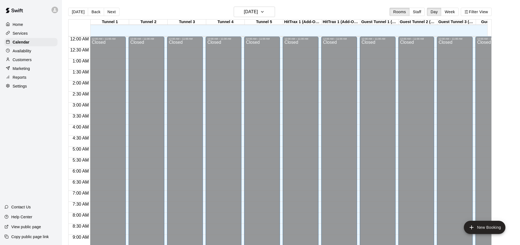
scroll to position [298, 0]
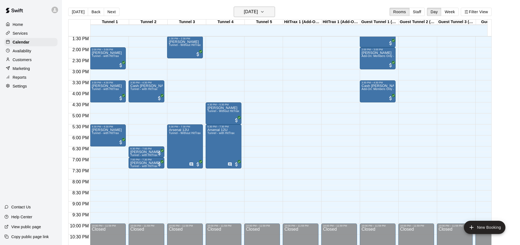
click at [265, 14] on icon "button" at bounding box center [262, 12] width 4 height 7
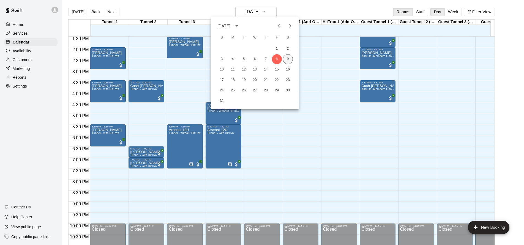
click at [288, 57] on button "9" at bounding box center [288, 59] width 10 height 10
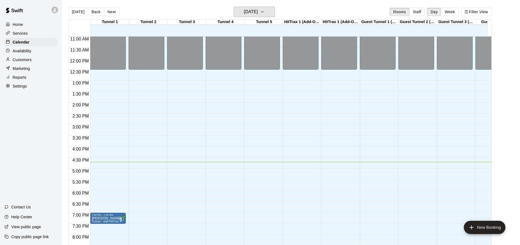
scroll to position [251, 0]
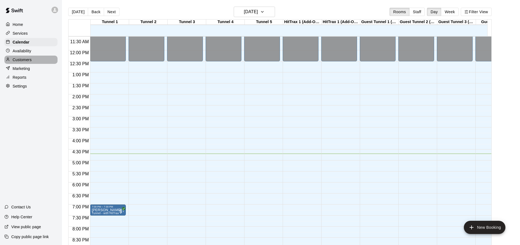
click at [31, 60] on p "Customers" at bounding box center [22, 60] width 19 height 6
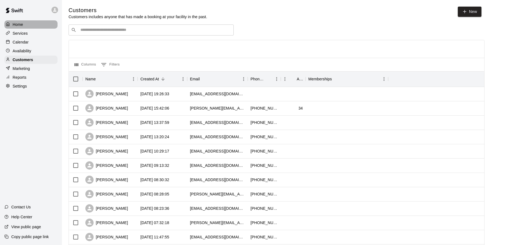
click at [22, 25] on p "Home" at bounding box center [18, 25] width 10 height 6
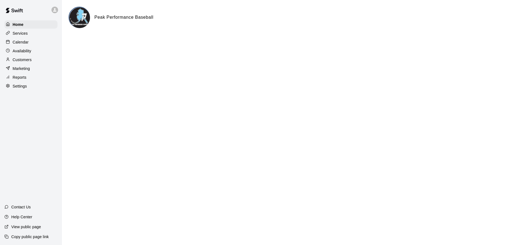
click at [22, 39] on div "Calendar" at bounding box center [30, 42] width 53 height 8
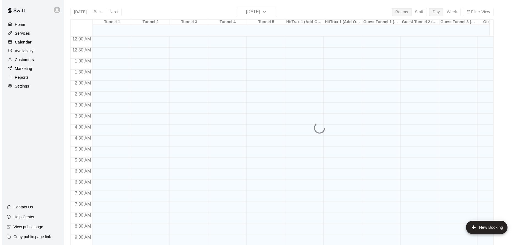
scroll to position [298, 0]
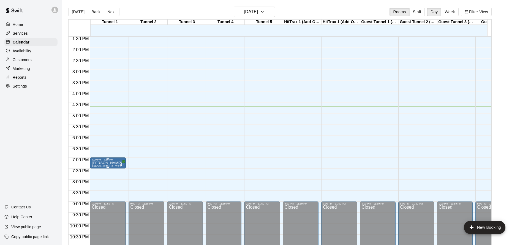
click at [109, 165] on span "Tunnel - with HitTrax" at bounding box center [105, 166] width 27 height 3
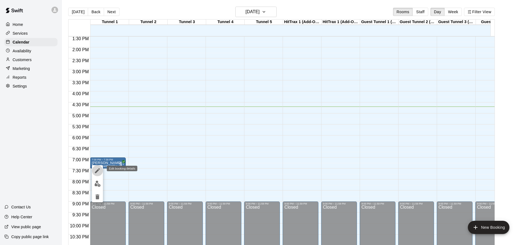
click at [98, 171] on icon "edit" at bounding box center [97, 170] width 7 height 7
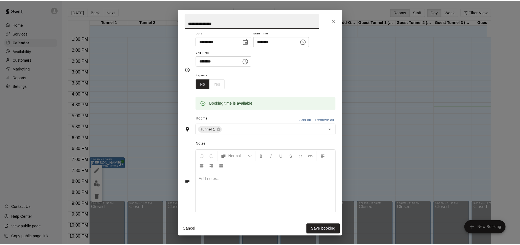
scroll to position [0, 0]
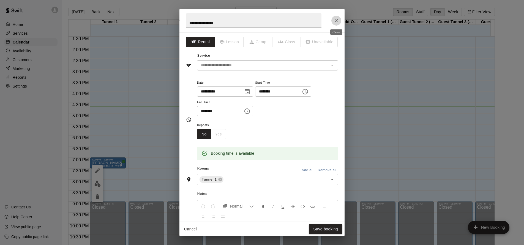
click at [335, 20] on icon "Close" at bounding box center [337, 21] width 6 height 6
